Goal: Navigation & Orientation: Find specific page/section

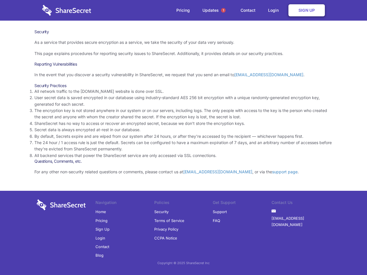
click at [183, 138] on li "By default, Secrets expire and are wiped from our system after 24 hours, or aft…" at bounding box center [183, 136] width 298 height 6
click at [223, 10] on span "1" at bounding box center [223, 10] width 5 height 5
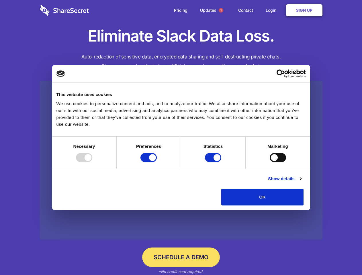
click at [92, 162] on div at bounding box center [84, 157] width 16 height 9
click at [157, 162] on input "Preferences" at bounding box center [148, 157] width 16 height 9
checkbox input "false"
click at [214, 162] on input "Statistics" at bounding box center [213, 157] width 16 height 9
checkbox input "false"
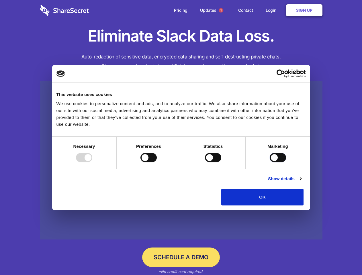
click at [270, 162] on input "Marketing" at bounding box center [278, 157] width 16 height 9
checkbox input "true"
click at [301, 182] on link "Show details" at bounding box center [284, 178] width 33 height 7
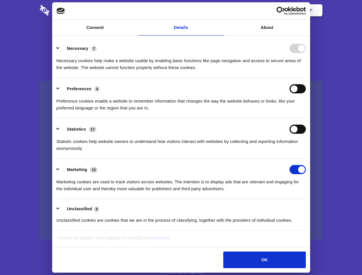
click at [306, 78] on li "Necessary 7 Necessary cookies help make a website usable by enabling basic func…" at bounding box center [180, 58] width 249 height 40
click at [221, 10] on span "1" at bounding box center [221, 10] width 5 height 5
